Goal: Task Accomplishment & Management: Use online tool/utility

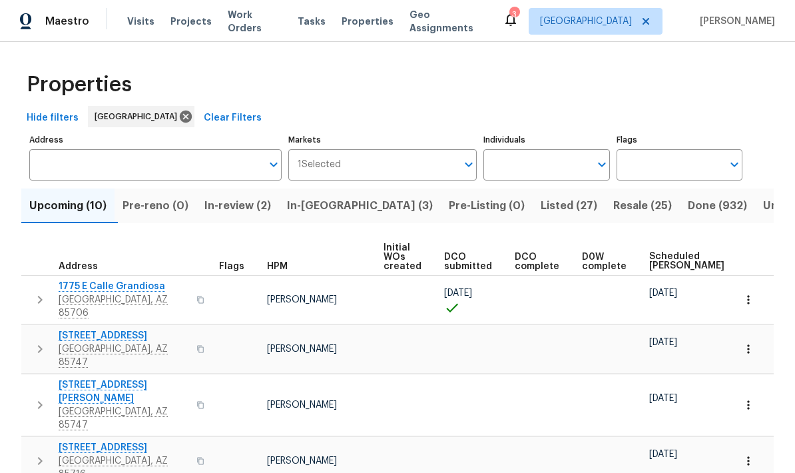
click at [333, 206] on span "In-reno (3)" at bounding box center [360, 205] width 146 height 19
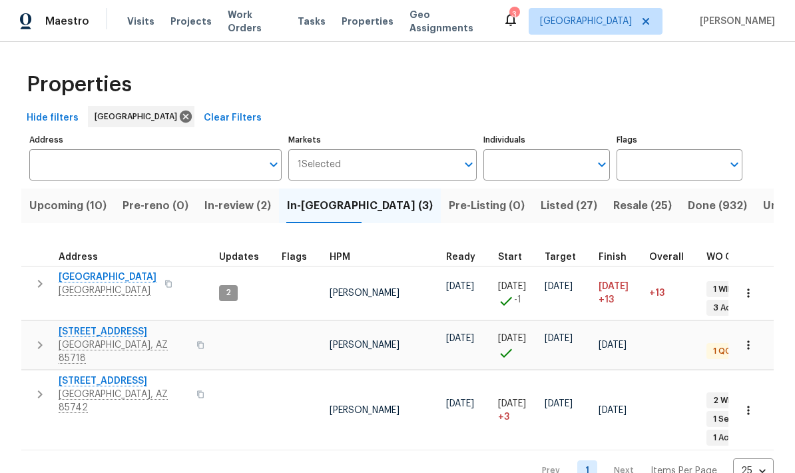
click at [541, 208] on span "Listed (27)" at bounding box center [569, 205] width 57 height 19
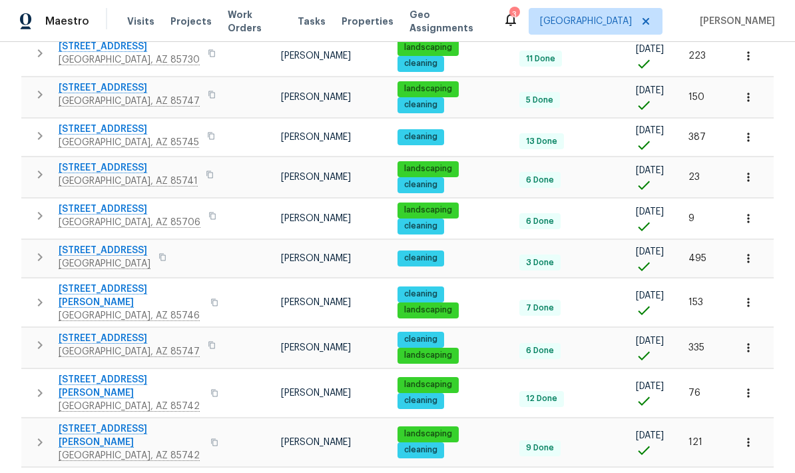
scroll to position [839, 0]
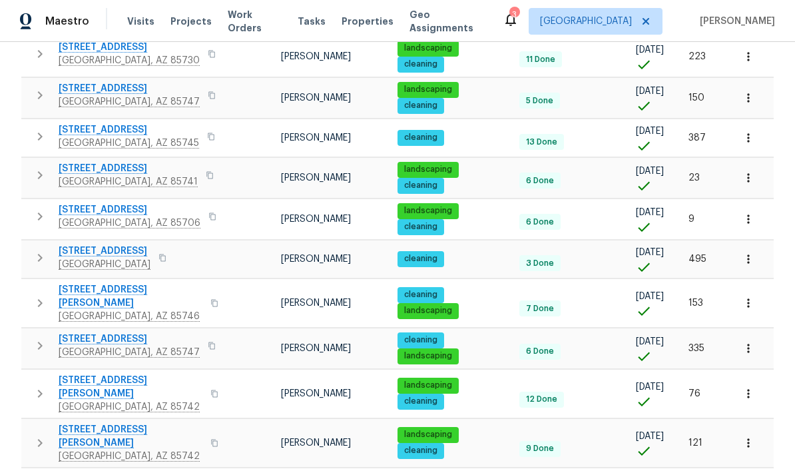
click at [85, 373] on span "5007 W Hurston Dr" at bounding box center [131, 386] width 144 height 27
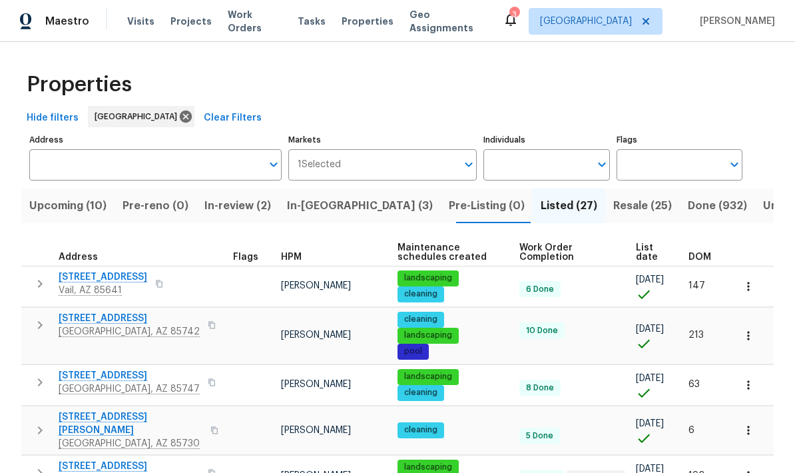
scroll to position [0, 0]
click at [558, 167] on input "Individuals" at bounding box center [536, 164] width 106 height 31
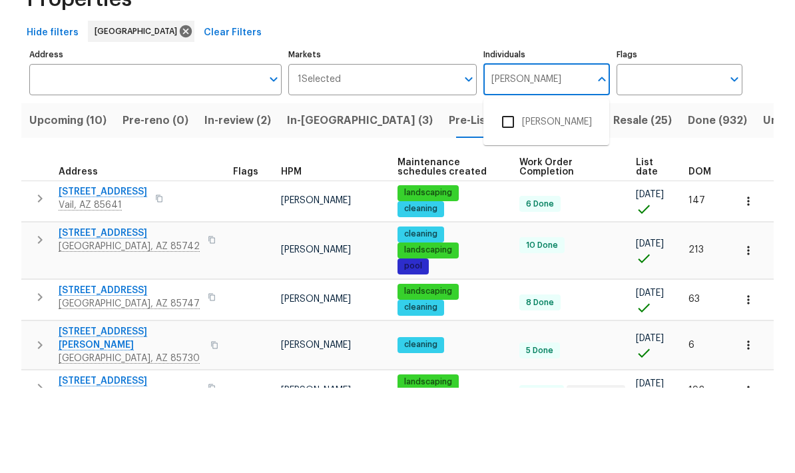
type input "[PERSON_NAME]"
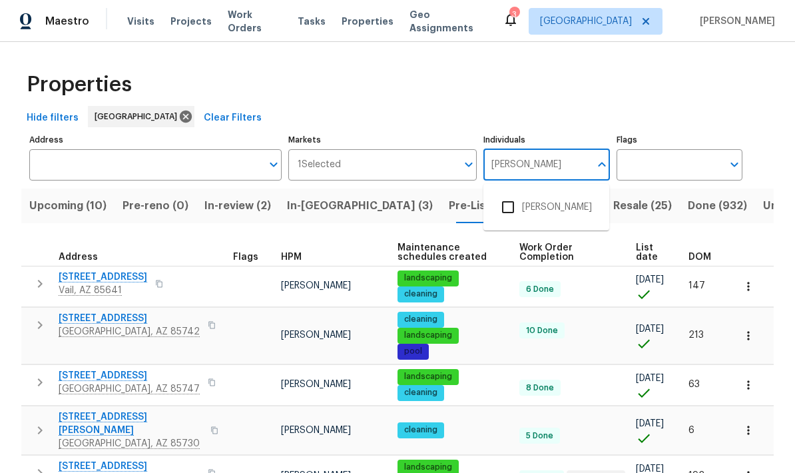
click at [512, 193] on input "checkbox" at bounding box center [508, 207] width 28 height 28
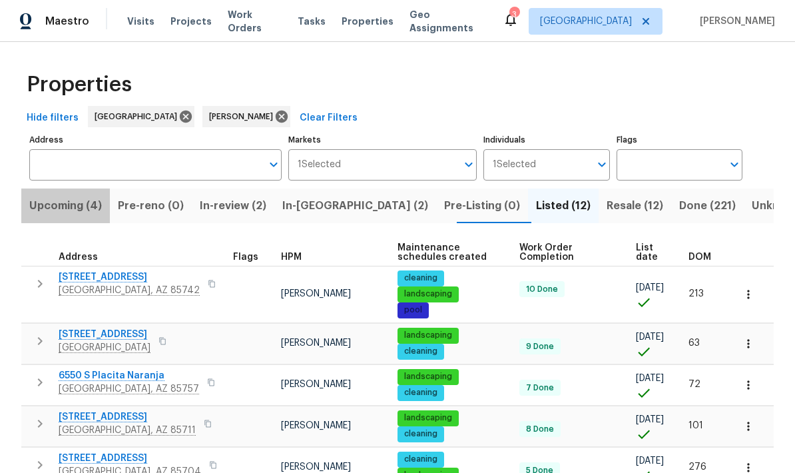
click at [52, 213] on span "Upcoming (4)" at bounding box center [65, 205] width 73 height 19
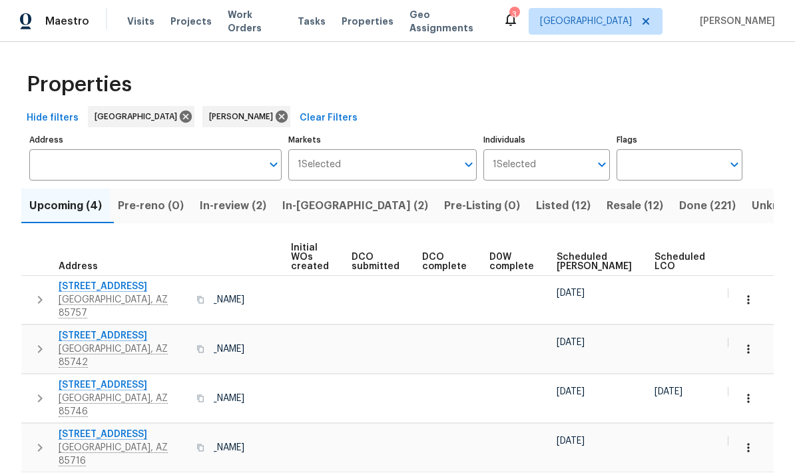
scroll to position [0, 91]
click at [568, 266] on span "Scheduled COE" at bounding box center [595, 261] width 75 height 19
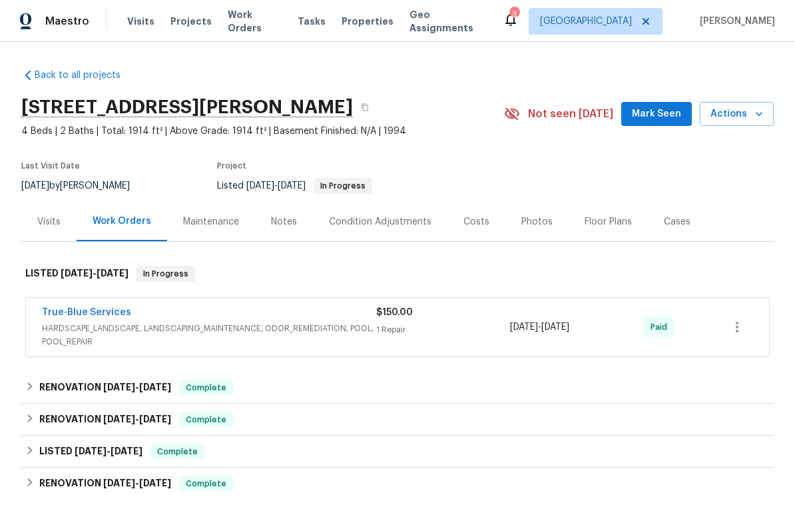
click at [91, 337] on span "HARDSCAPE_LANDSCAPE, LANDSCAPING_MAINTENANCE, ODOR_REMEDIATION, POOL, POOL_REPA…" at bounding box center [209, 335] width 334 height 27
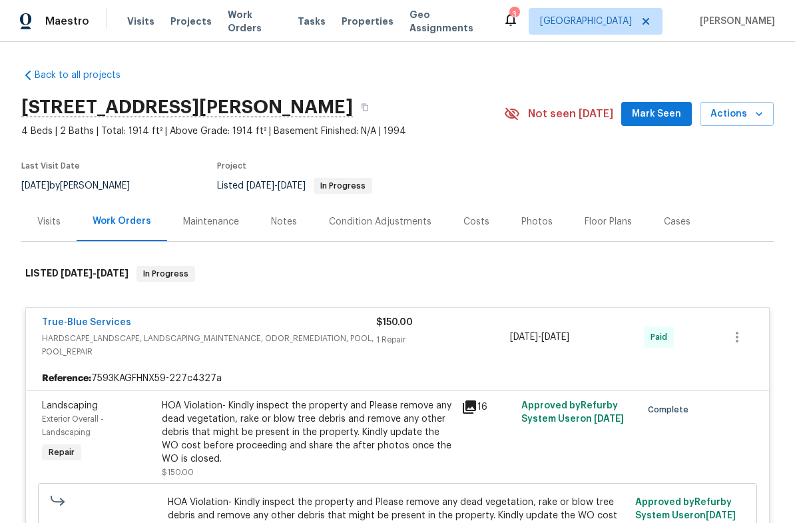
click at [64, 335] on span "HARDSCAPE_LANDSCAPE, LANDSCAPING_MAINTENANCE, ODOR_REMEDIATION, POOL, POOL_REPA…" at bounding box center [209, 345] width 334 height 27
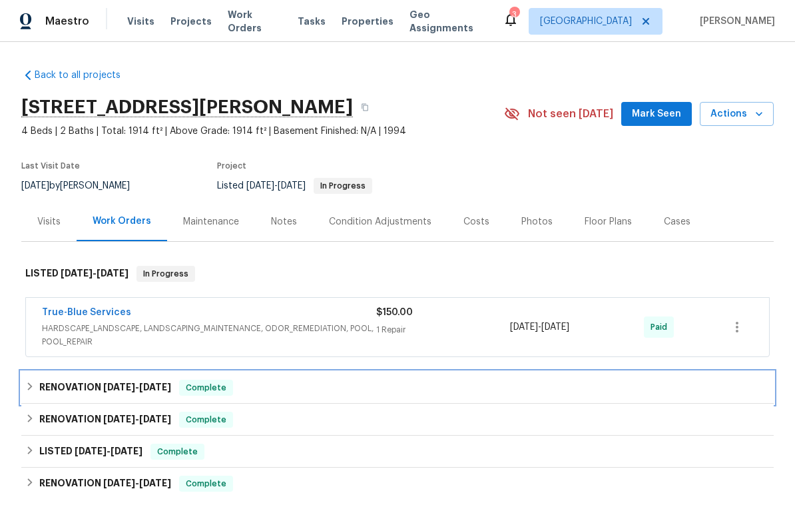
click at [31, 388] on icon at bounding box center [29, 385] width 9 height 9
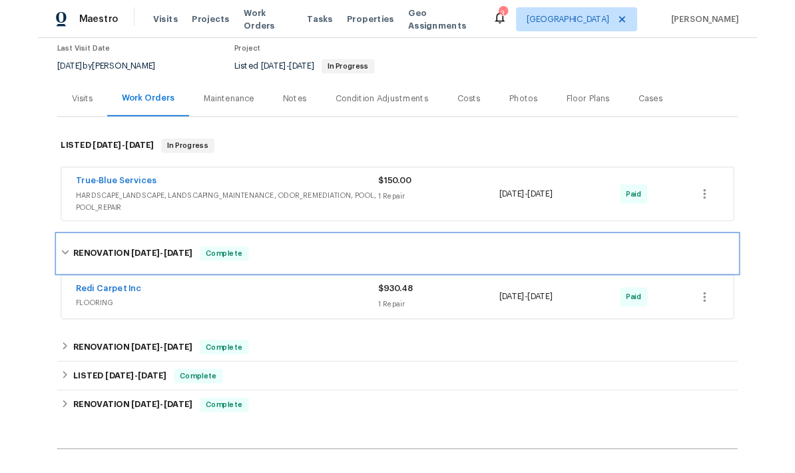
scroll to position [124, 0]
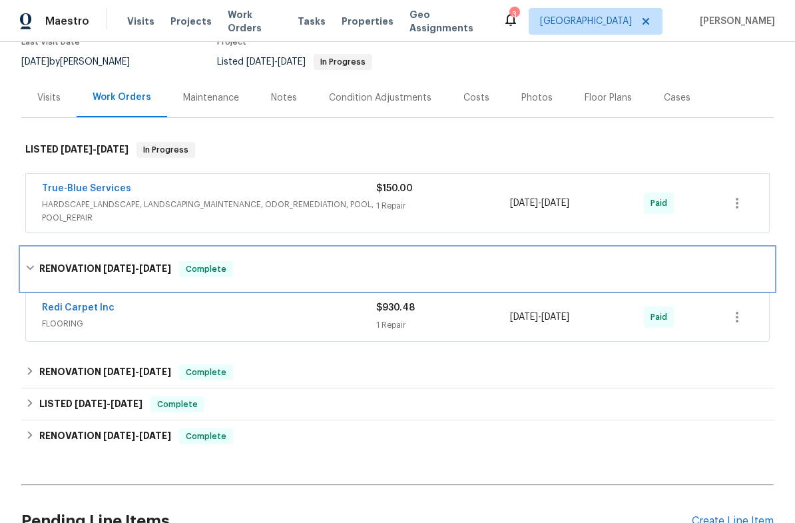
click at [35, 266] on icon at bounding box center [29, 267] width 9 height 9
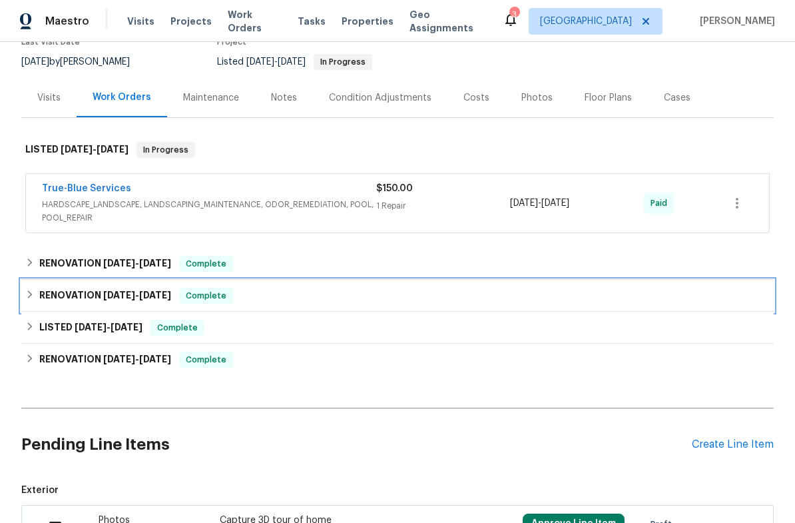
click at [32, 304] on div "RENOVATION 6/2/25 - 6/2/25 Complete" at bounding box center [397, 296] width 752 height 32
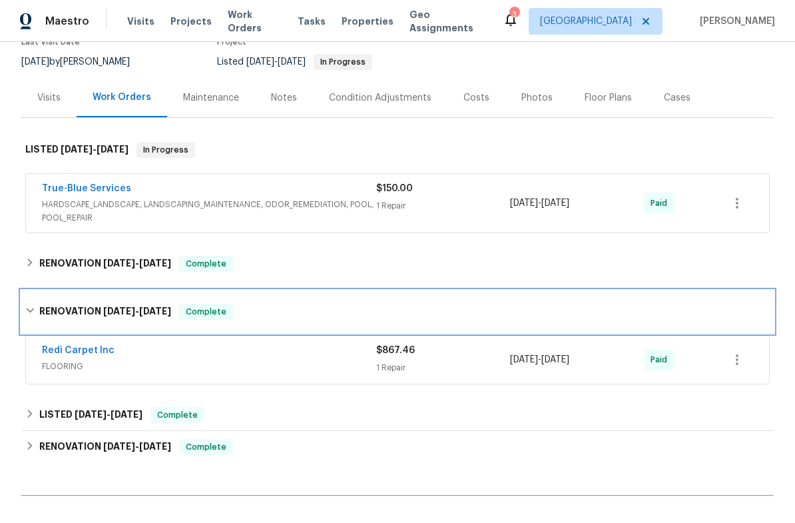
click at [30, 311] on icon at bounding box center [30, 310] width 8 height 5
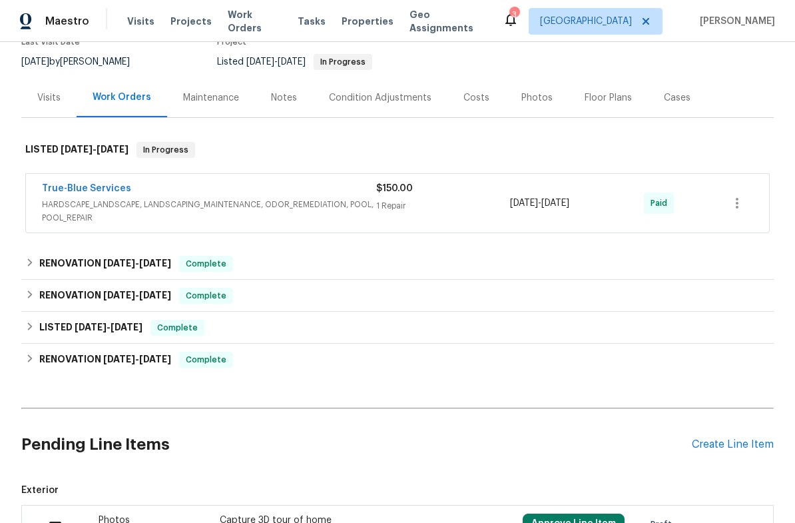
click at [736, 444] on div "Create Line Item" at bounding box center [733, 444] width 82 height 13
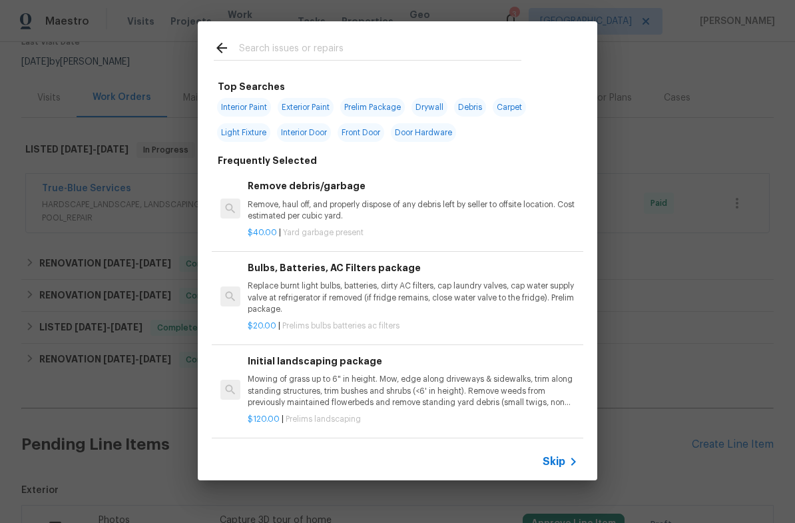
click at [404, 57] on input "text" at bounding box center [380, 50] width 282 height 20
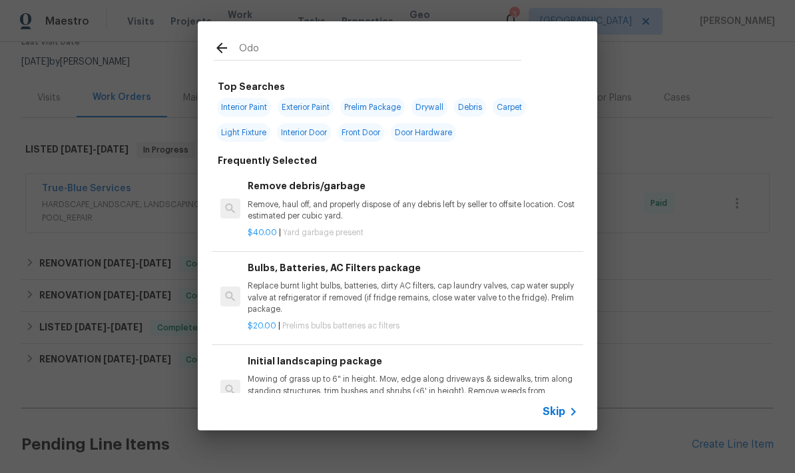
type input "Odor"
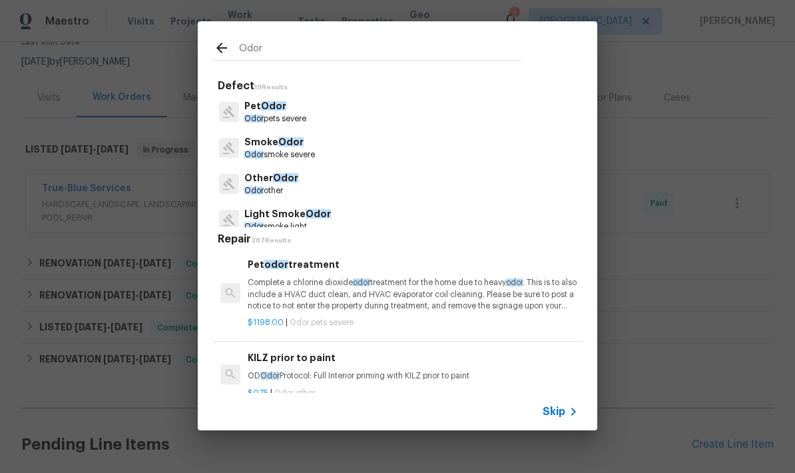
click at [306, 148] on p "Smoke Odor" at bounding box center [279, 142] width 71 height 14
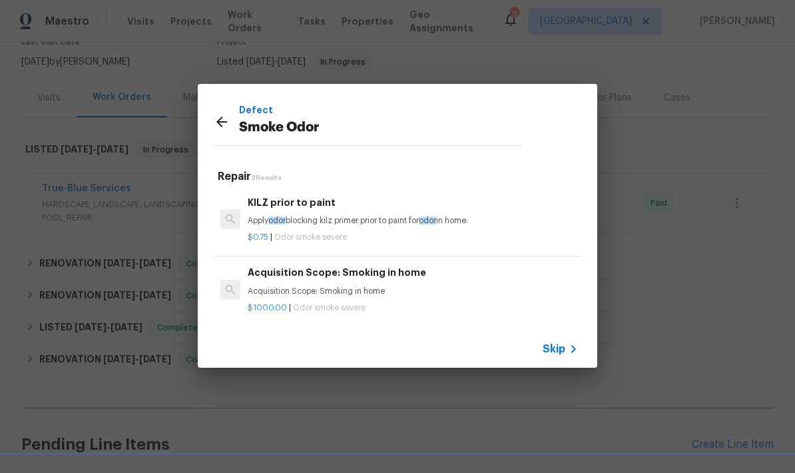
click at [556, 353] on span "Skip" at bounding box center [554, 348] width 23 height 13
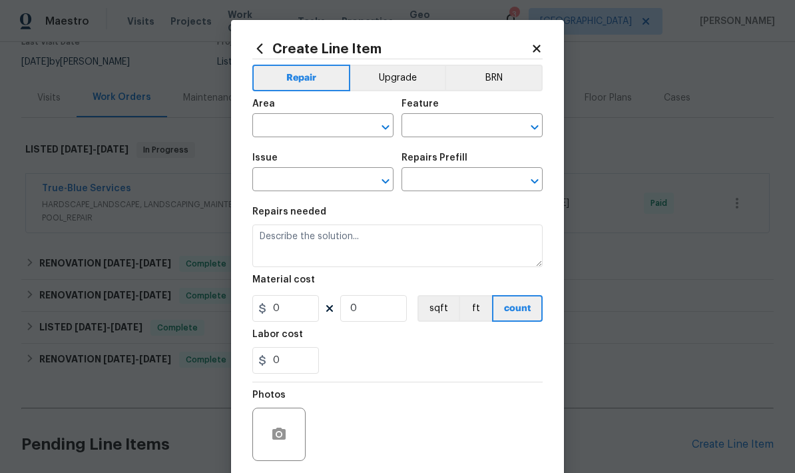
click at [332, 128] on input "text" at bounding box center [304, 126] width 104 height 21
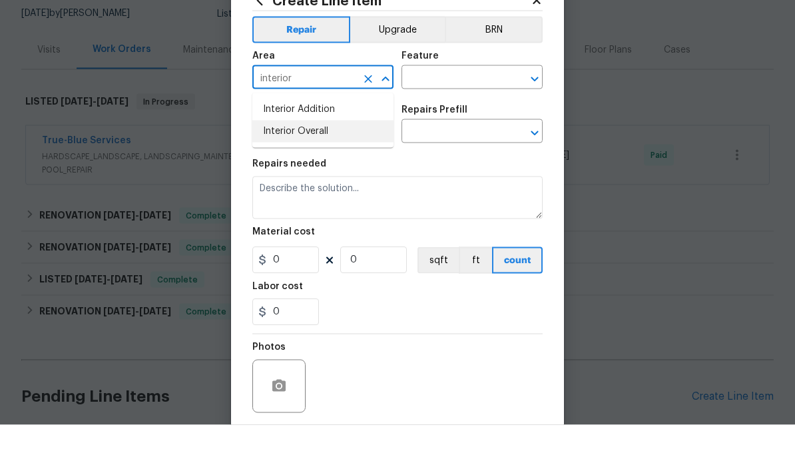
click at [268, 168] on li "Interior Overall" at bounding box center [322, 179] width 141 height 22
type input "Interior Overall"
click at [467, 116] on input "text" at bounding box center [453, 126] width 104 height 21
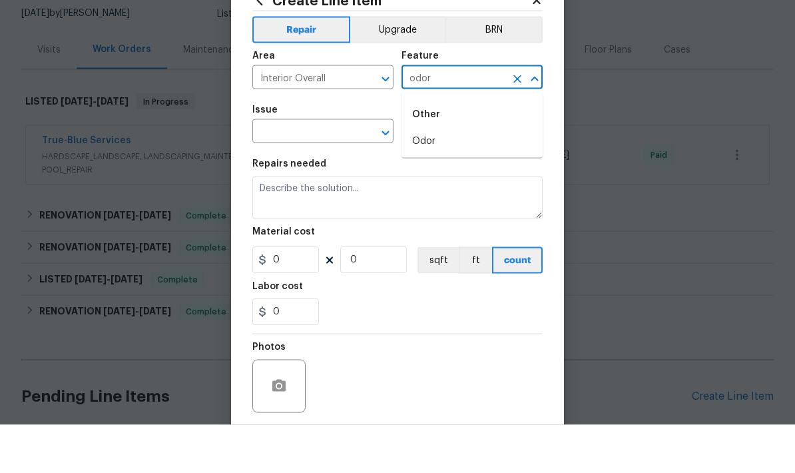
scroll to position [49, 0]
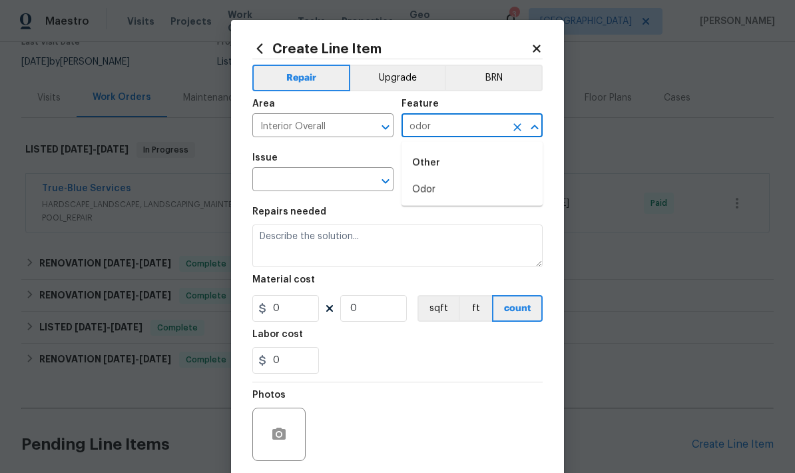
click at [446, 178] on li "Odor" at bounding box center [471, 189] width 141 height 22
type input "Odor"
click at [334, 186] on input "text" at bounding box center [304, 180] width 104 height 21
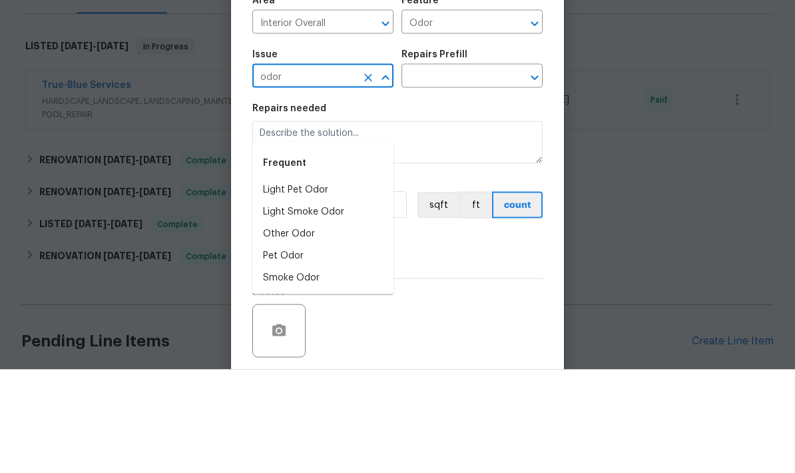
scroll to position [53, 0]
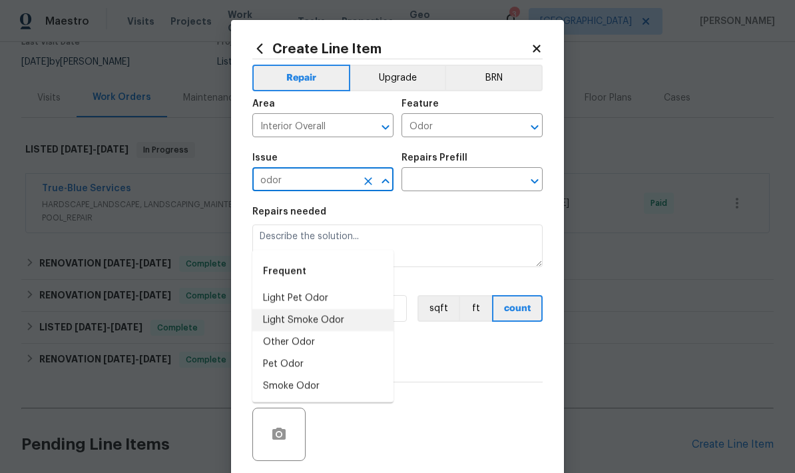
click at [326, 309] on li "Light Smoke Odor" at bounding box center [322, 320] width 141 height 22
type input "Light Smoke Odor"
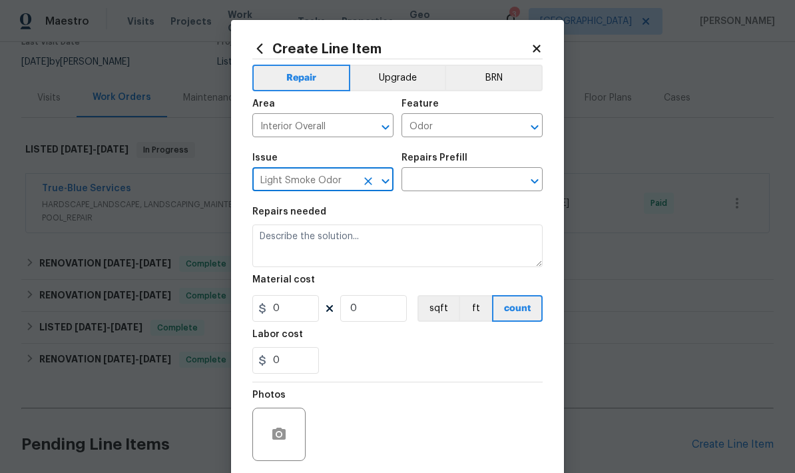
click at [484, 182] on input "text" at bounding box center [453, 180] width 104 height 21
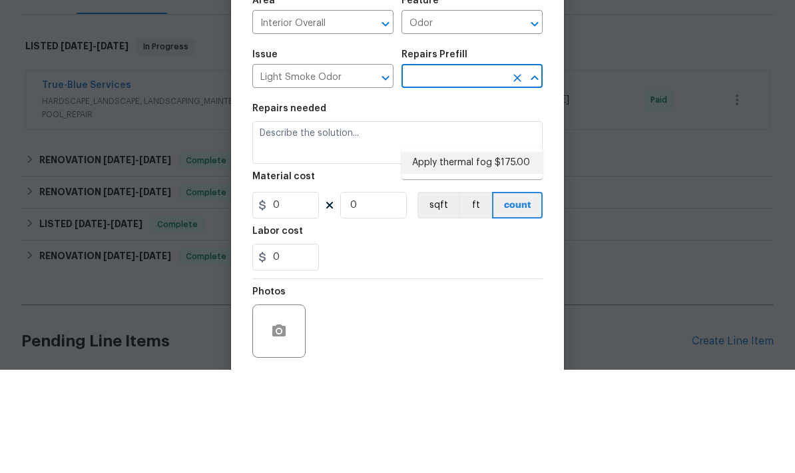
click at [491, 255] on li "Apply thermal fog $175.00" at bounding box center [471, 266] width 141 height 22
type input "Apply thermal fog $175.00"
type textarea "OD Odor Protocol: Thermal fog home due to pet or smoke odor"
type input "1"
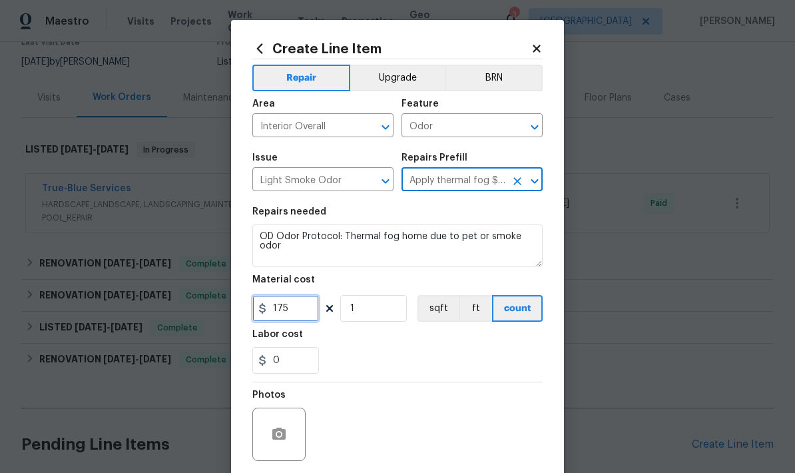
click at [313, 308] on input "175" at bounding box center [285, 308] width 67 height 27
type input "250"
click at [361, 254] on textarea "OD Odor Protocol: Thermal fog home due to pet or smoke odor" at bounding box center [397, 245] width 290 height 43
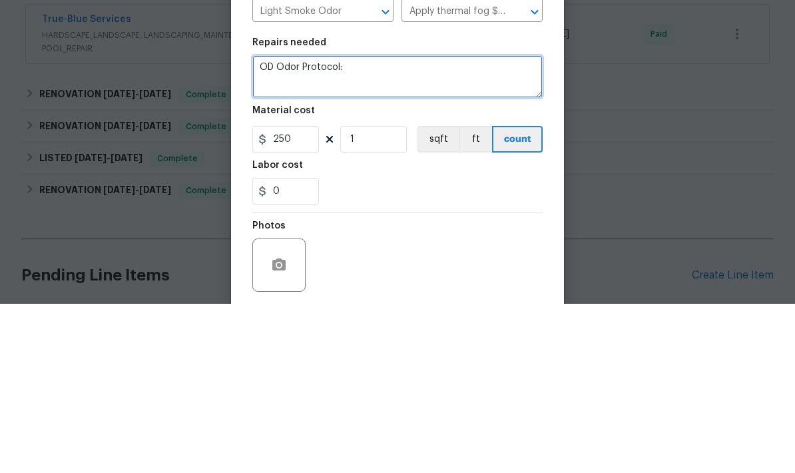
type textarea "OD"
click at [269, 224] on textarea at bounding box center [397, 245] width 290 height 43
paste textarea "Freshen Up Service $75-$125 (Price dependent on Square Footage) This service in…"
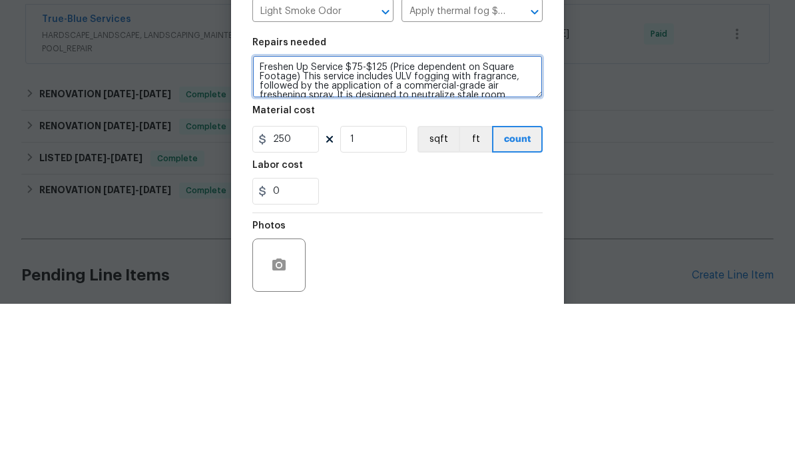
scroll to position [0, 0]
click at [302, 224] on textarea "Freshen Up Service $75-$125 (Price dependent on Square Footage) This service in…" at bounding box center [397, 245] width 290 height 43
click at [262, 224] on textarea "Freshen Up Service - This service includes ULV fogging with fragrance, followed…" at bounding box center [397, 245] width 290 height 43
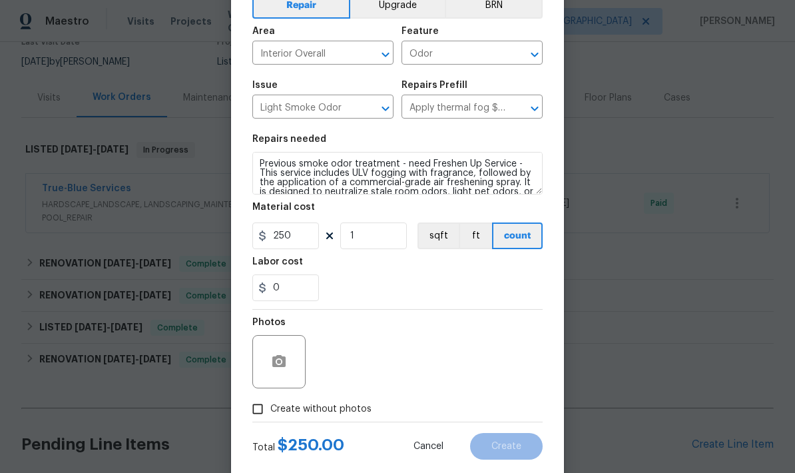
scroll to position [73, 0]
type textarea "Previous smoke odor treatment - need Freshen Up Service - This service includes…"
click at [253, 415] on input "Create without photos" at bounding box center [257, 407] width 25 height 25
checkbox input "true"
click at [452, 366] on textarea at bounding box center [429, 360] width 226 height 53
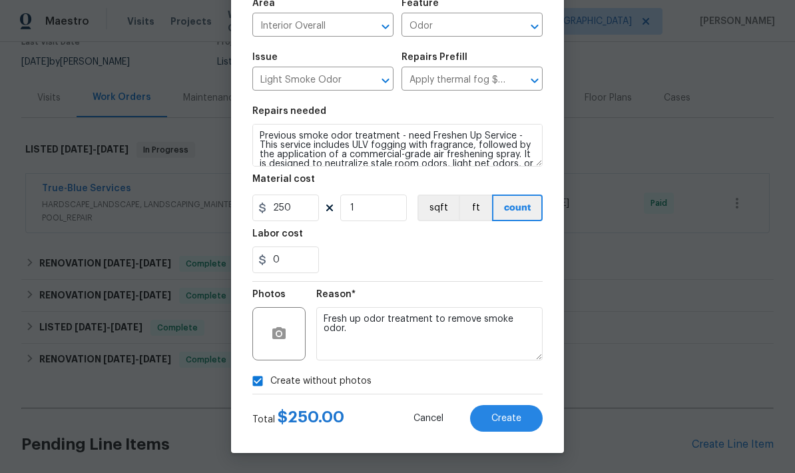
scroll to position [103, 0]
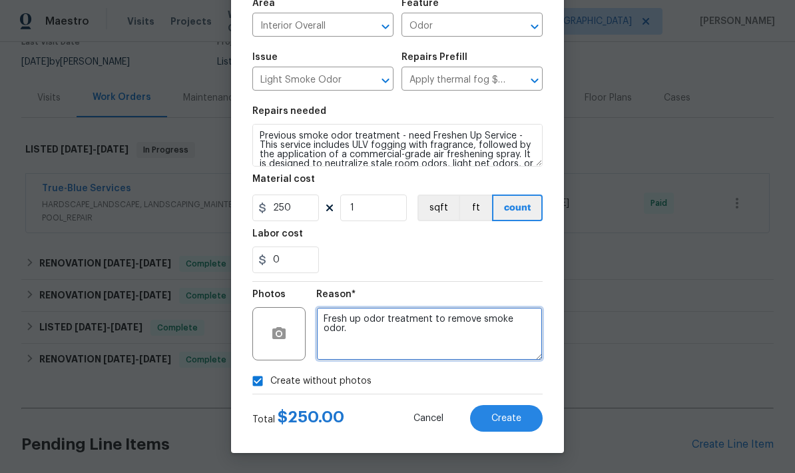
type textarea "Fresh up odor treatment to remove smoke odor."
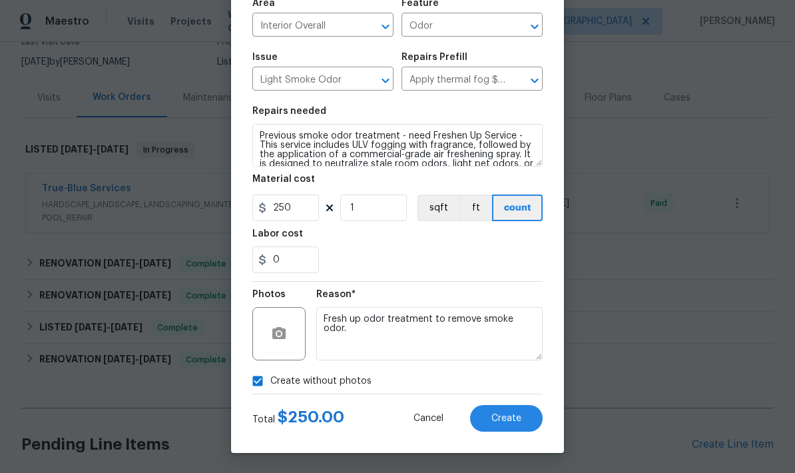
click at [501, 415] on span "Create" at bounding box center [506, 418] width 30 height 10
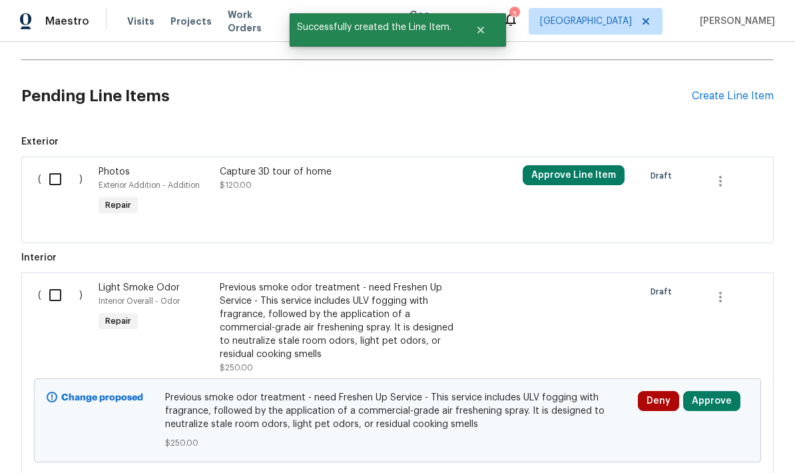
scroll to position [473, 0]
click at [722, 390] on button "Approve" at bounding box center [711, 400] width 57 height 20
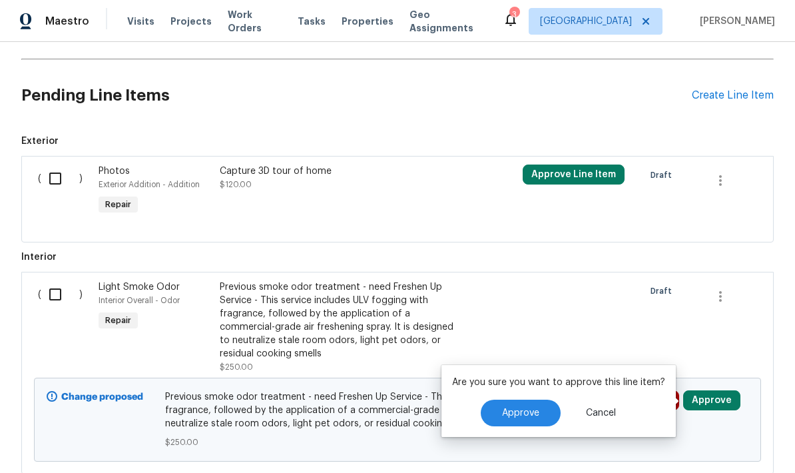
click at [518, 408] on span "Approve" at bounding box center [520, 413] width 37 height 10
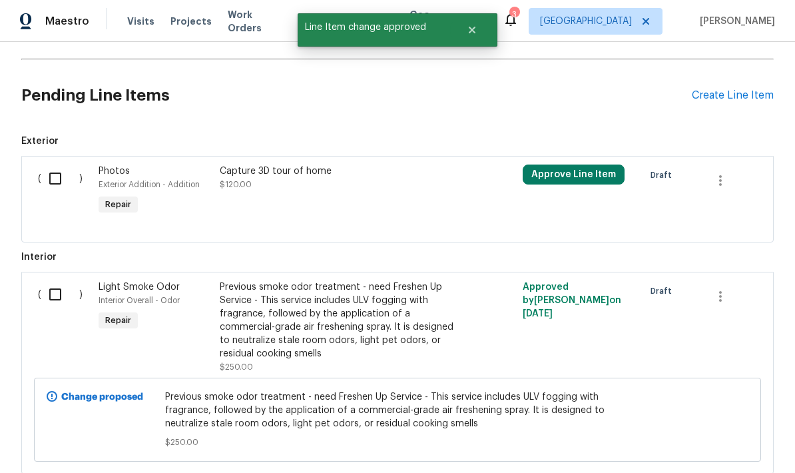
scroll to position [472, 0]
click at [60, 281] on input "checkbox" at bounding box center [60, 295] width 38 height 28
checkbox input "true"
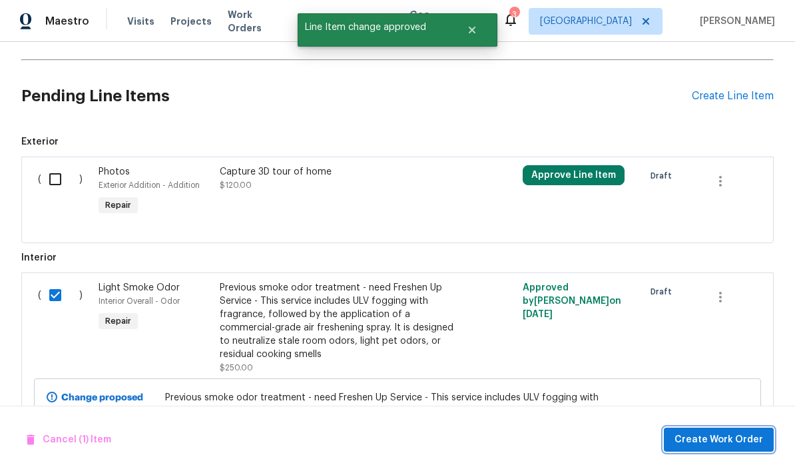
click at [739, 434] on span "Create Work Order" at bounding box center [718, 439] width 89 height 17
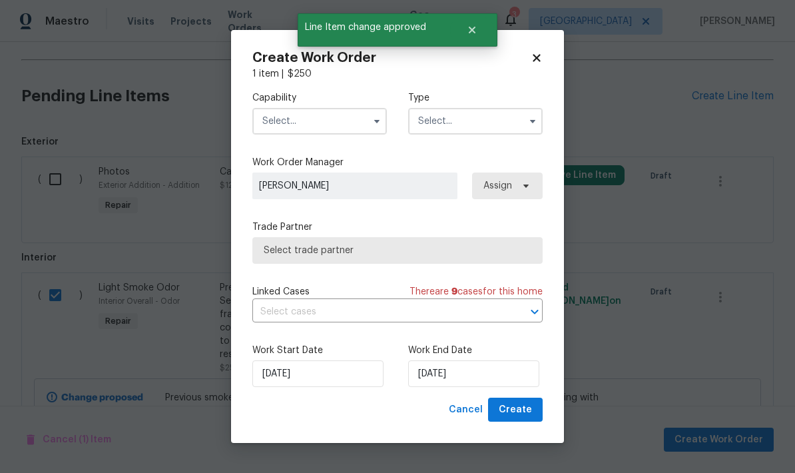
click at [280, 118] on input "text" at bounding box center [319, 121] width 134 height 27
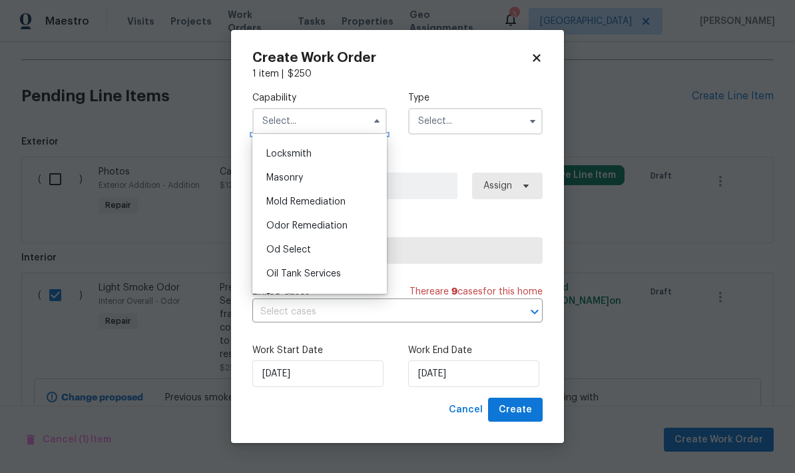
scroll to position [971, 0]
click at [348, 224] on div "Odor Remediation" at bounding box center [320, 225] width 128 height 24
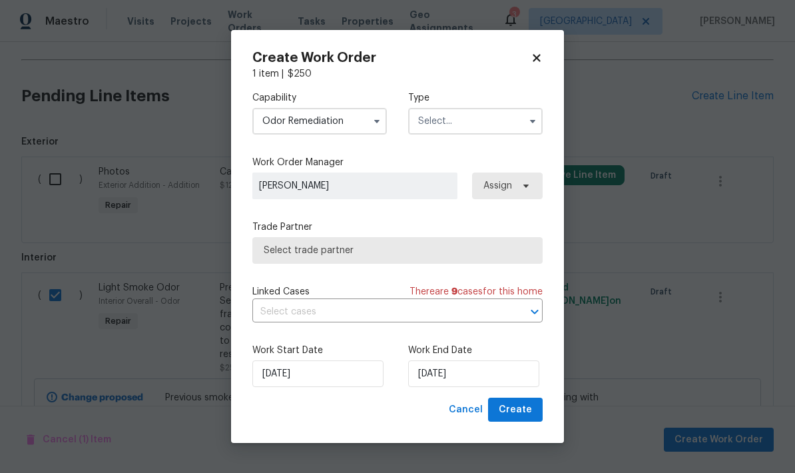
type input "Odor Remediation"
click at [482, 124] on input "text" at bounding box center [475, 121] width 134 height 27
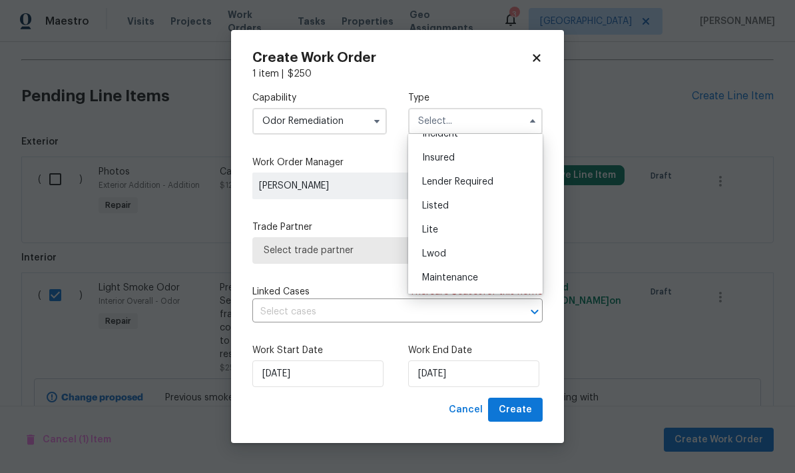
scroll to position [88, 0]
click at [474, 206] on div "Listed" at bounding box center [475, 205] width 128 height 24
type input "Listed"
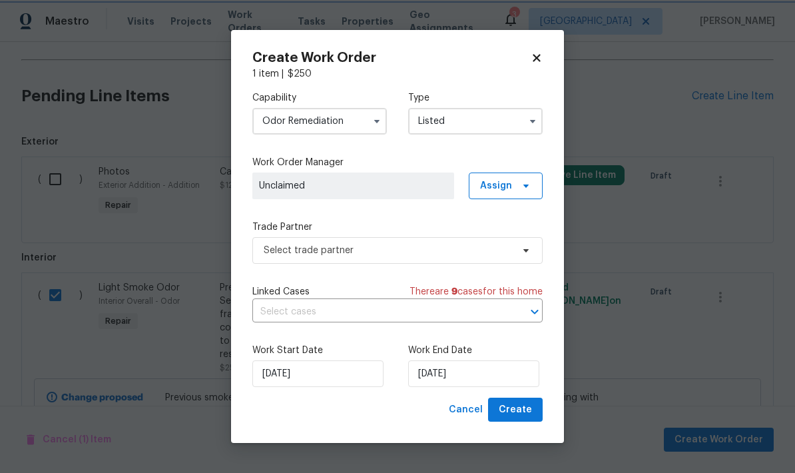
scroll to position [0, 0]
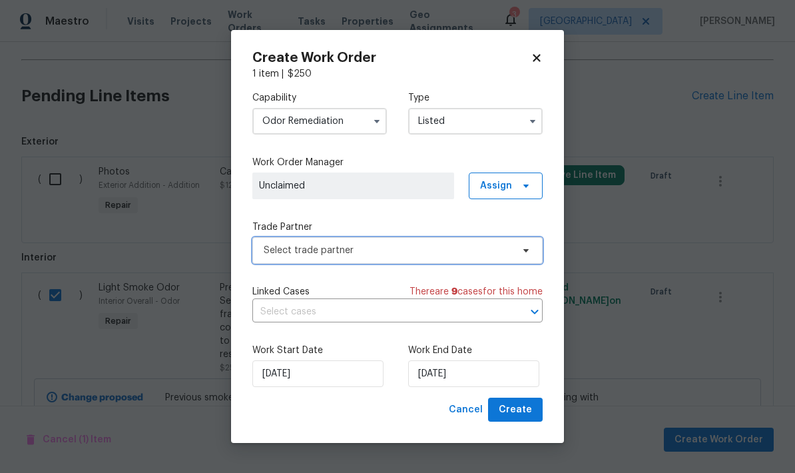
click at [459, 254] on span "Select trade partner" at bounding box center [388, 250] width 248 height 13
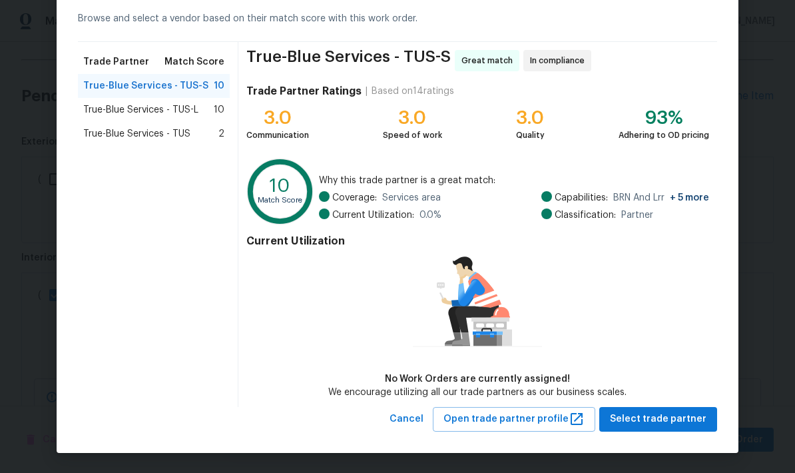
scroll to position [61, 0]
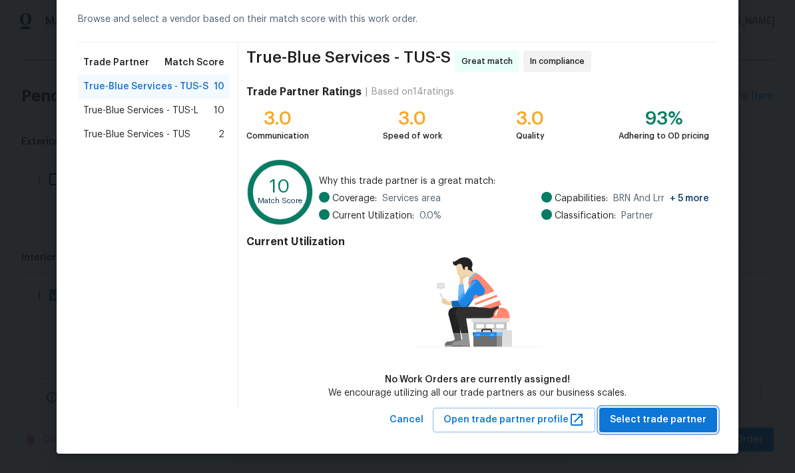
click at [666, 421] on span "Select trade partner" at bounding box center [658, 419] width 97 height 17
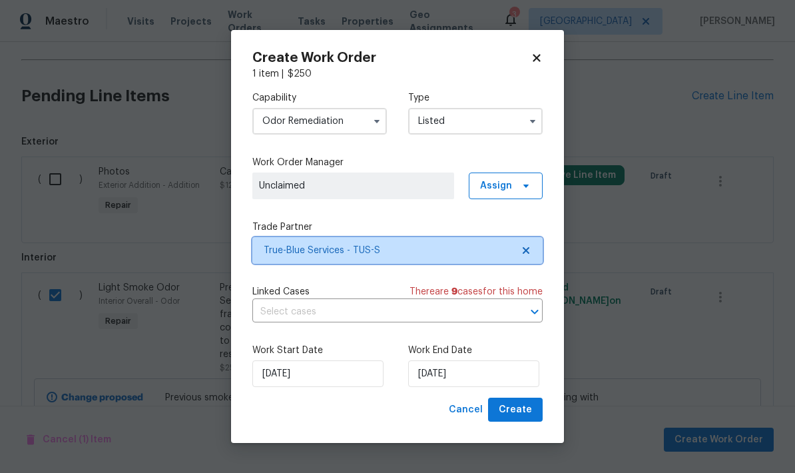
scroll to position [0, 0]
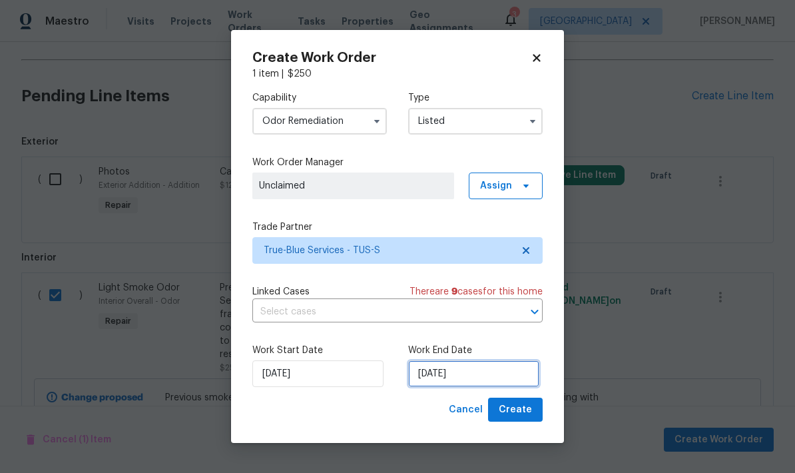
click at [499, 375] on input "8/14/2025" at bounding box center [473, 373] width 131 height 27
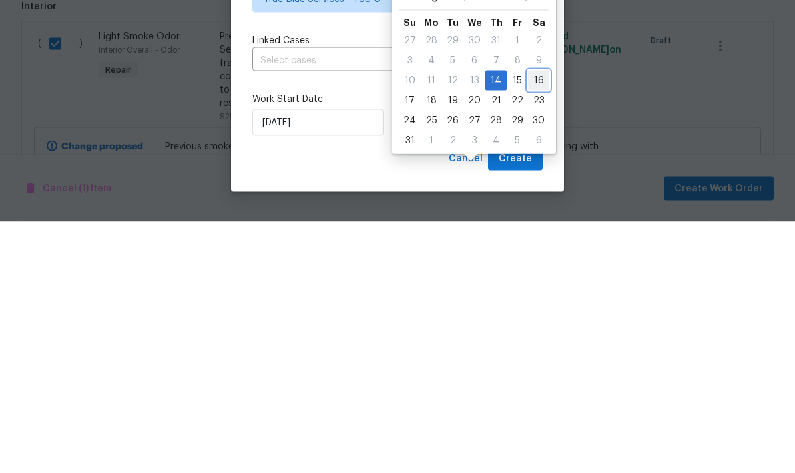
click at [537, 322] on div "16" at bounding box center [538, 331] width 21 height 19
type input "8/16/2025"
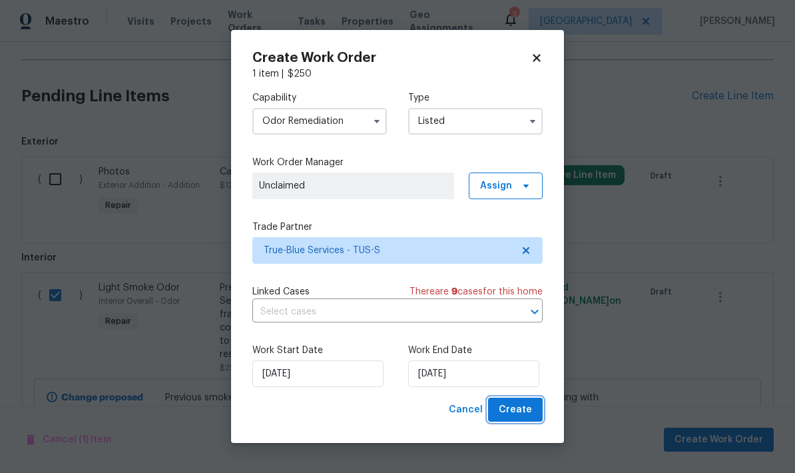
click at [515, 411] on span "Create" at bounding box center [515, 409] width 33 height 17
checkbox input "false"
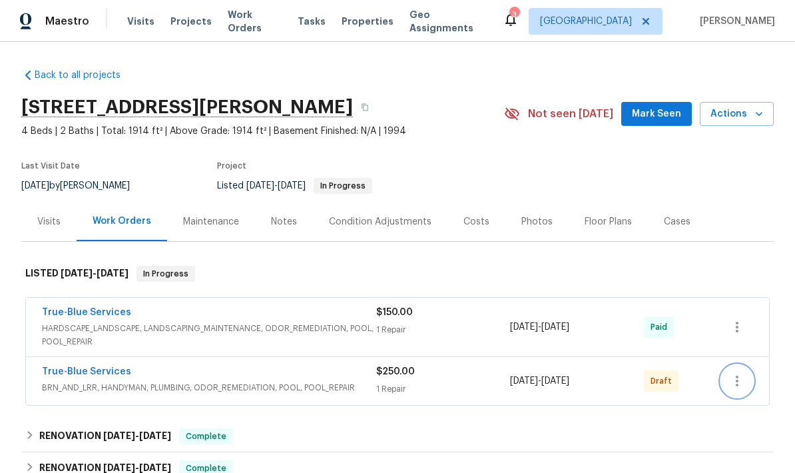
click at [742, 373] on icon "button" at bounding box center [737, 381] width 16 height 16
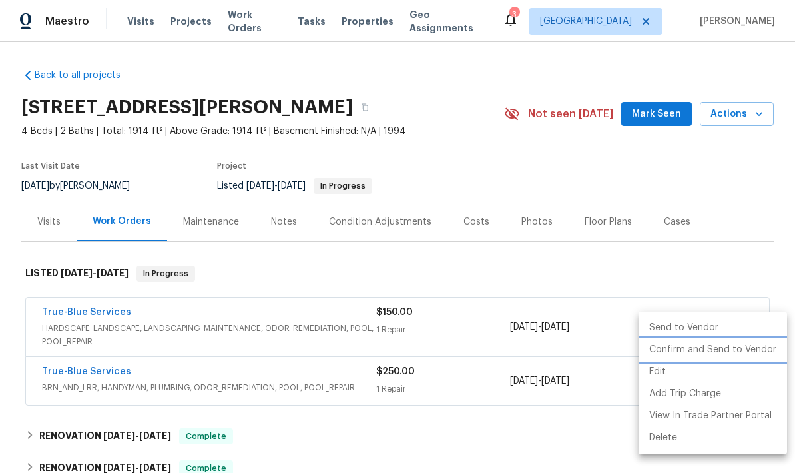
click at [750, 355] on li "Confirm and Send to Vendor" at bounding box center [712, 350] width 148 height 22
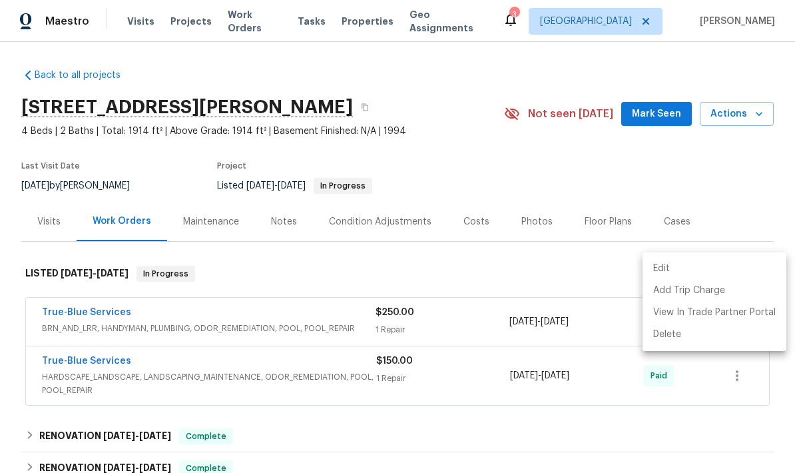
click at [758, 125] on div at bounding box center [397, 236] width 795 height 473
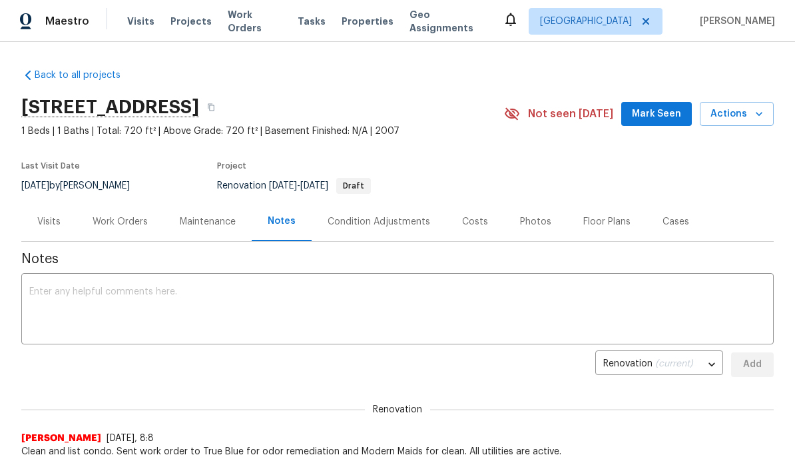
click at [115, 230] on div "Work Orders" at bounding box center [120, 221] width 87 height 39
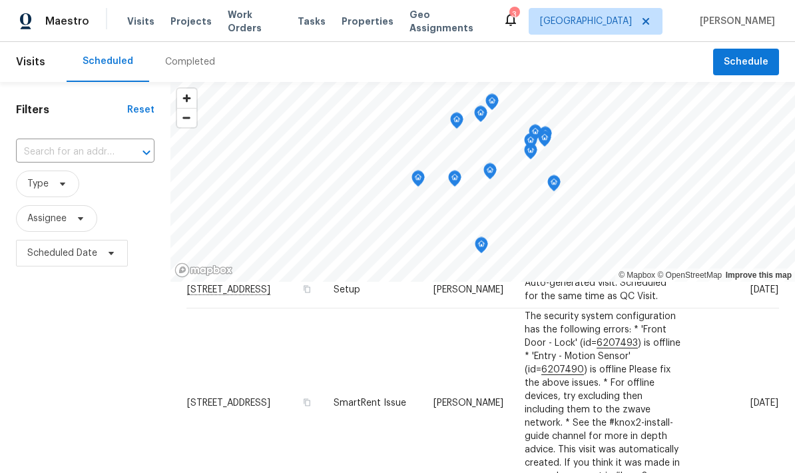
click at [186, 63] on div "Completed" at bounding box center [190, 61] width 50 height 13
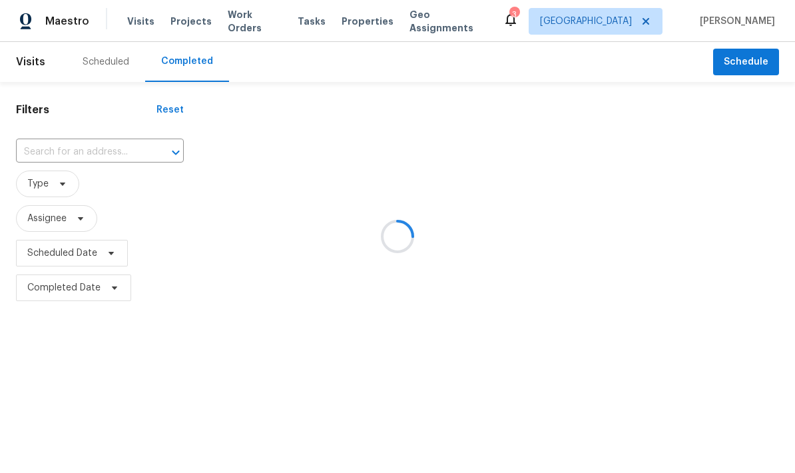
click at [35, 190] on div at bounding box center [397, 236] width 795 height 473
click at [22, 216] on span "Assignee" at bounding box center [56, 218] width 81 height 27
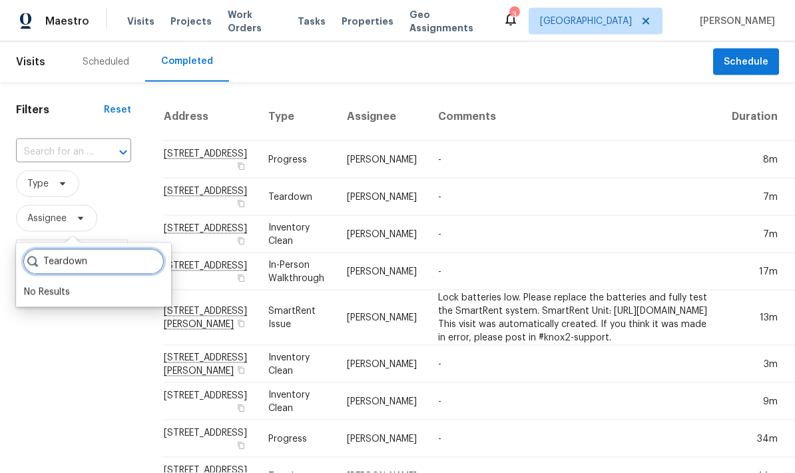
scroll to position [5, 0]
type input "Teardown"
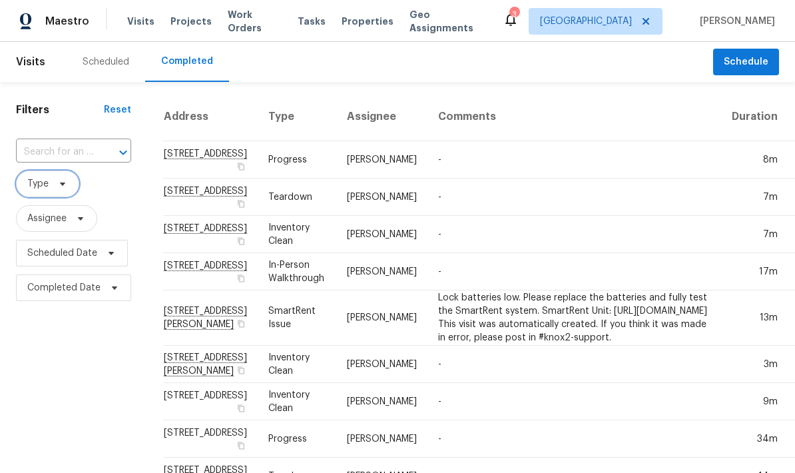
click at [44, 180] on span "Type" at bounding box center [37, 183] width 21 height 13
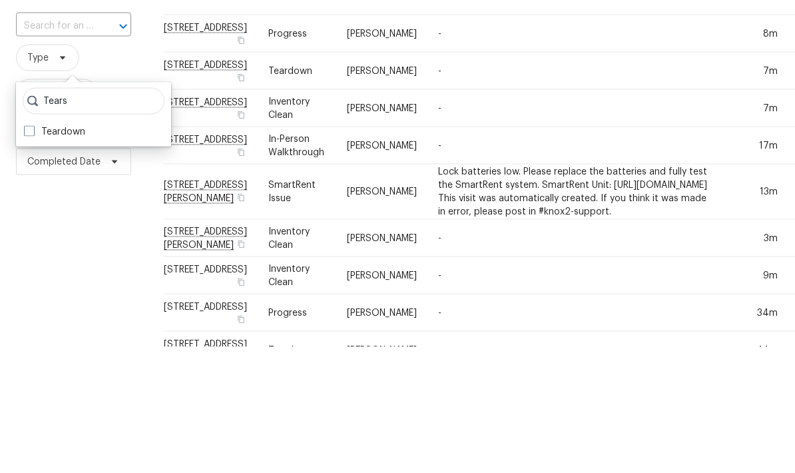
scroll to position [53, 0]
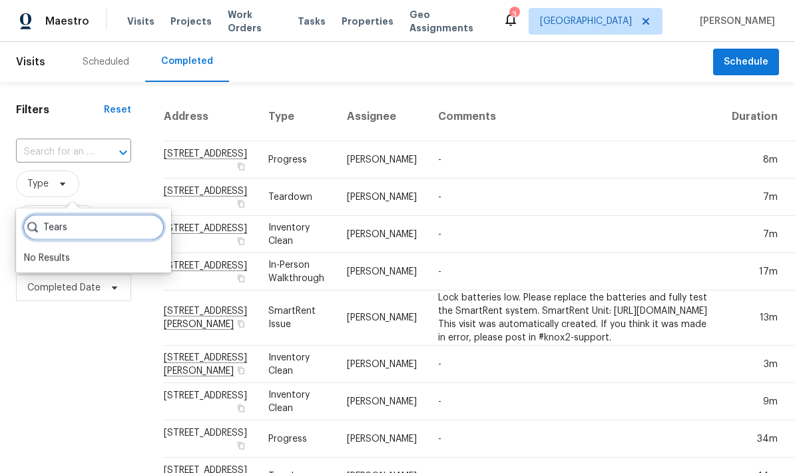
click at [98, 214] on input "Tears" at bounding box center [94, 227] width 142 height 27
type input "Tear"
click at [35, 251] on label "Teardown" at bounding box center [54, 257] width 61 height 13
click at [33, 251] on input "Teardown" at bounding box center [28, 255] width 9 height 9
checkbox input "true"
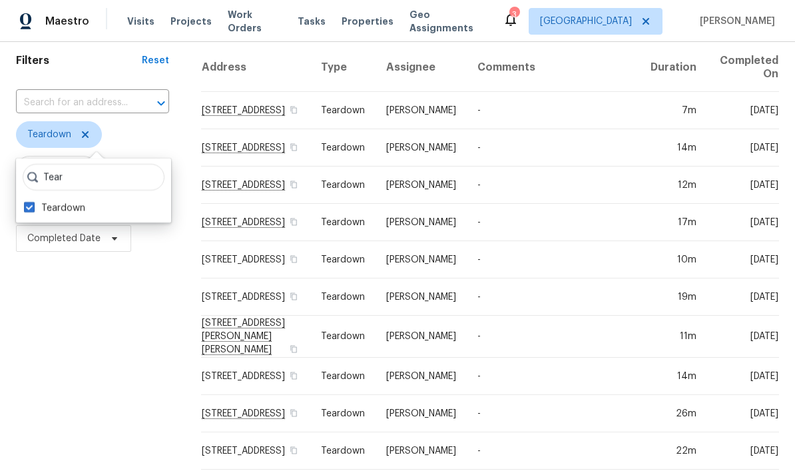
scroll to position [43, 0]
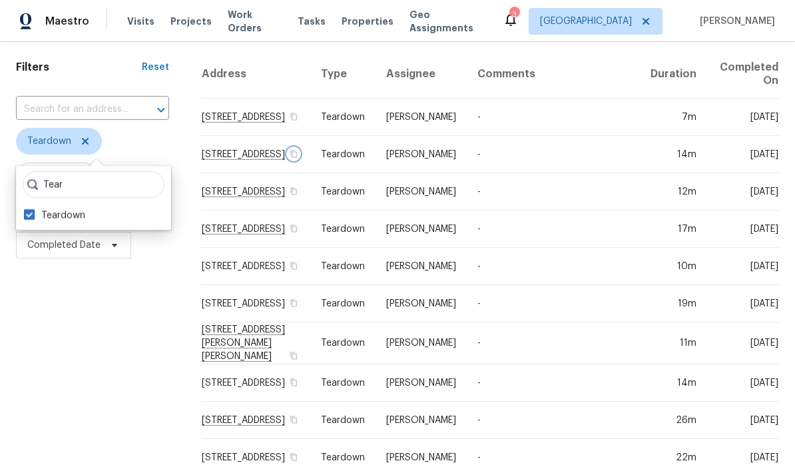
click at [297, 157] on icon "button" at bounding box center [293, 153] width 7 height 7
